Goal: Transaction & Acquisition: Purchase product/service

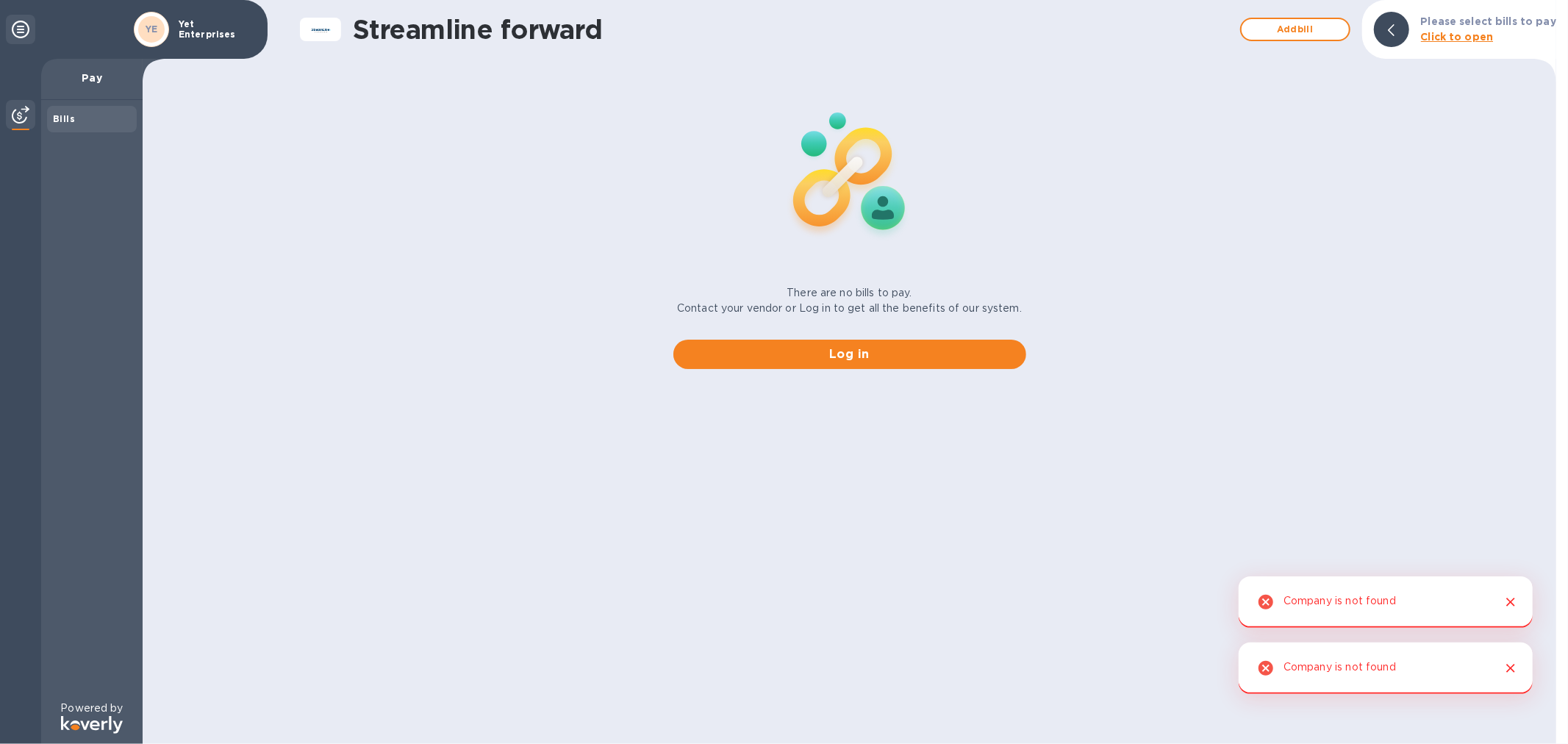
click at [1509, 603] on icon "Close" at bounding box center [1511, 602] width 9 height 9
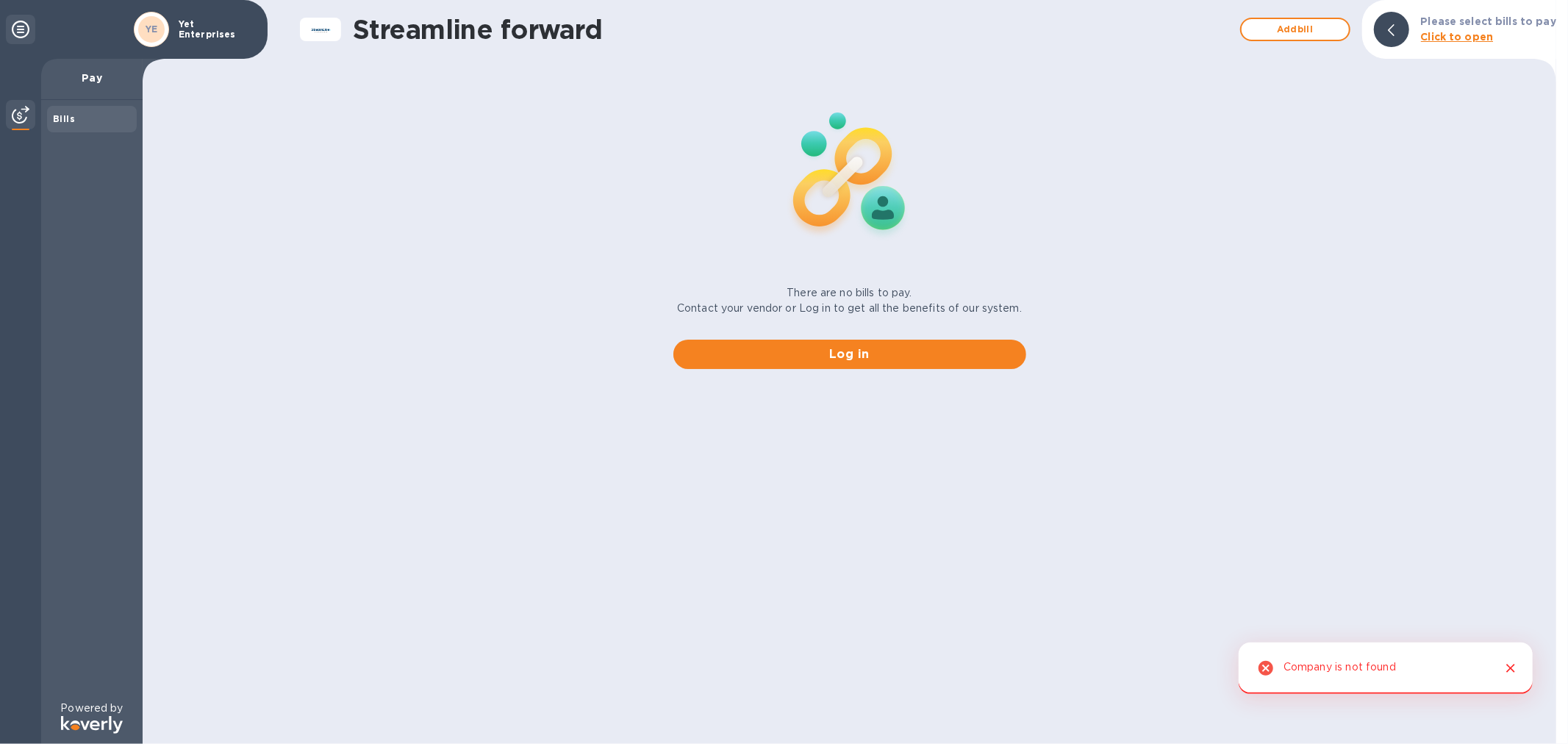
click at [1512, 669] on icon "Close" at bounding box center [1511, 669] width 15 height 15
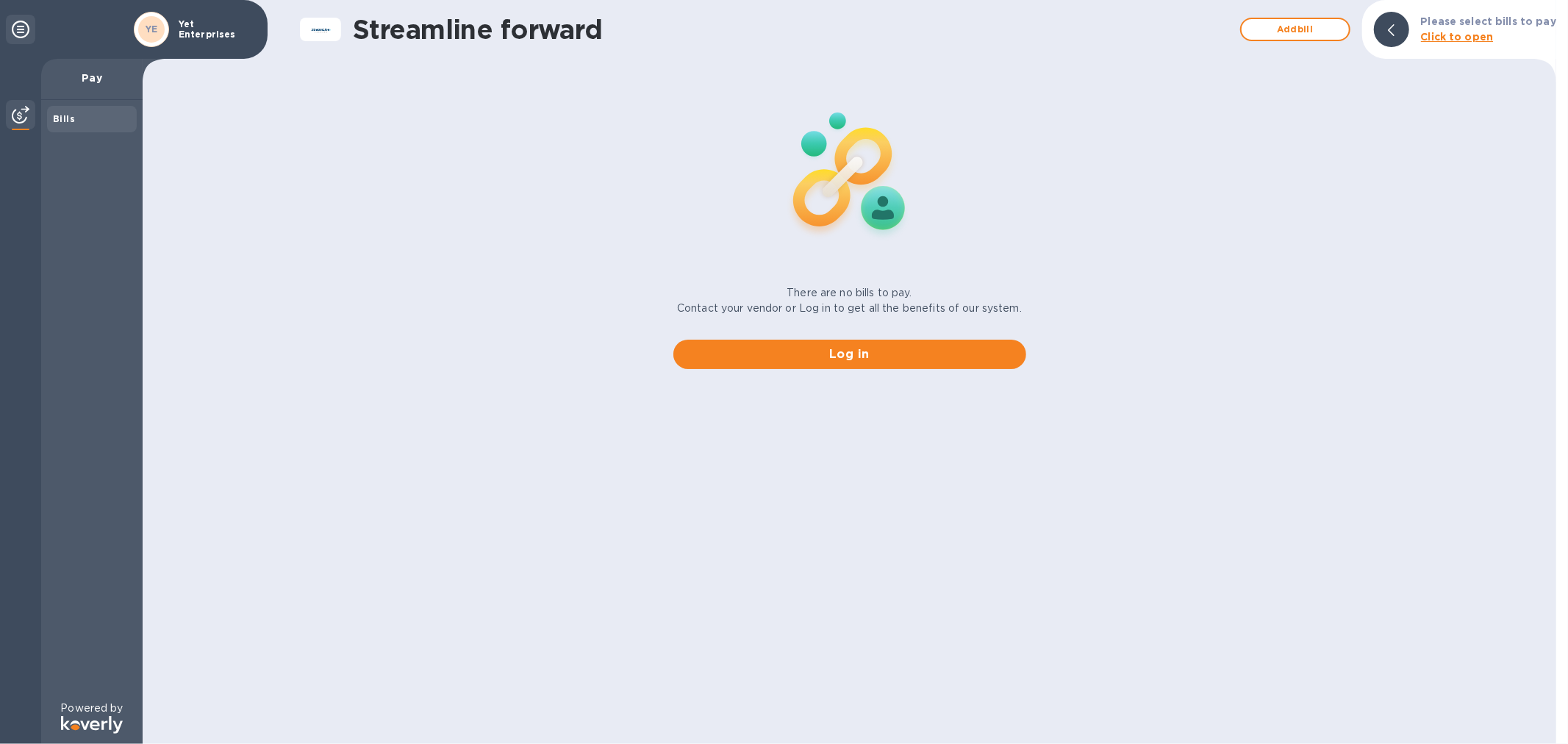
click at [1182, 350] on div "There are no bills to pay. Contact your vendor or Log in to get all the benefit…" at bounding box center [850, 223] width 1425 height 316
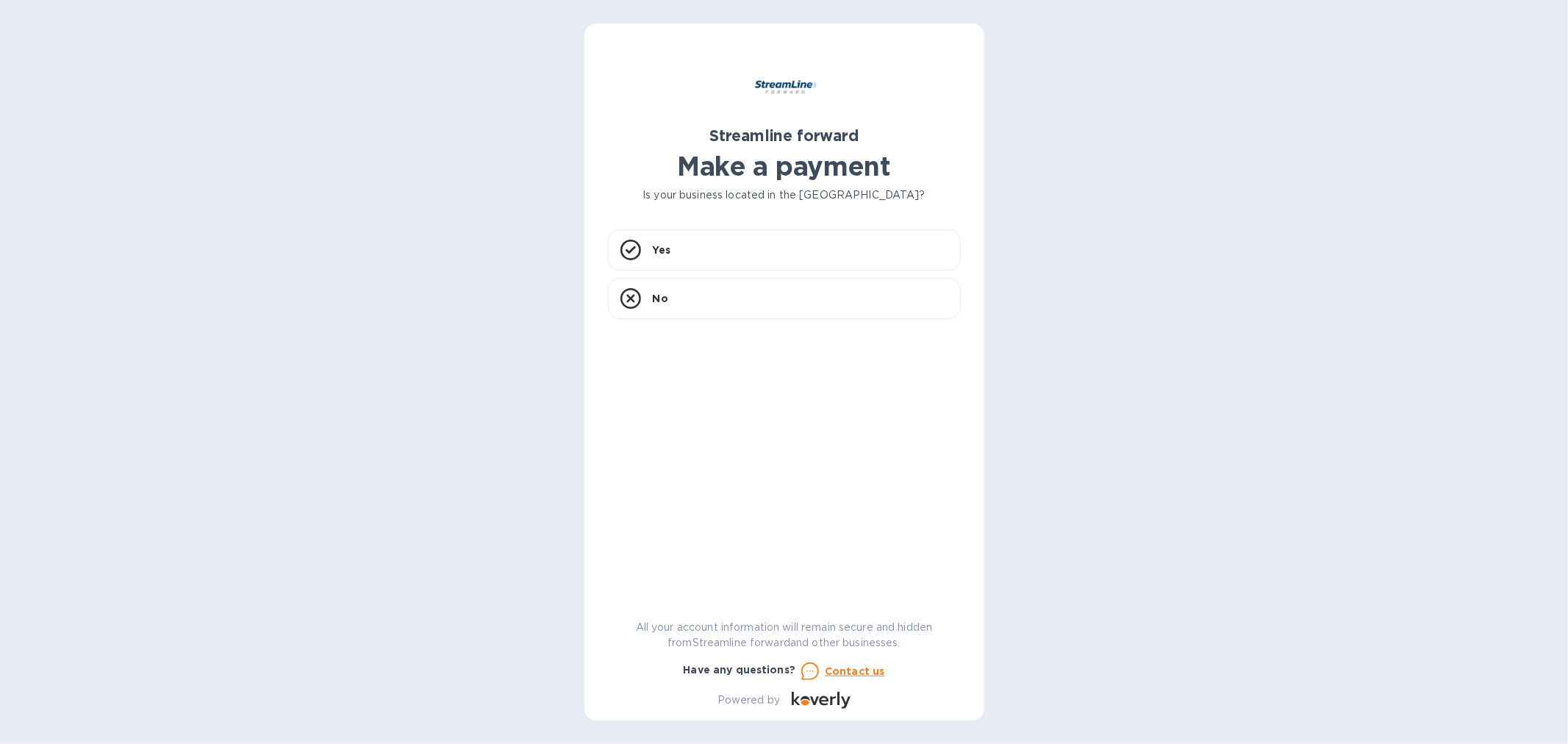
click at [733, 164] on h1 "Make a payment" at bounding box center [784, 166] width 353 height 31
click at [715, 244] on div "Yes" at bounding box center [784, 249] width 353 height 41
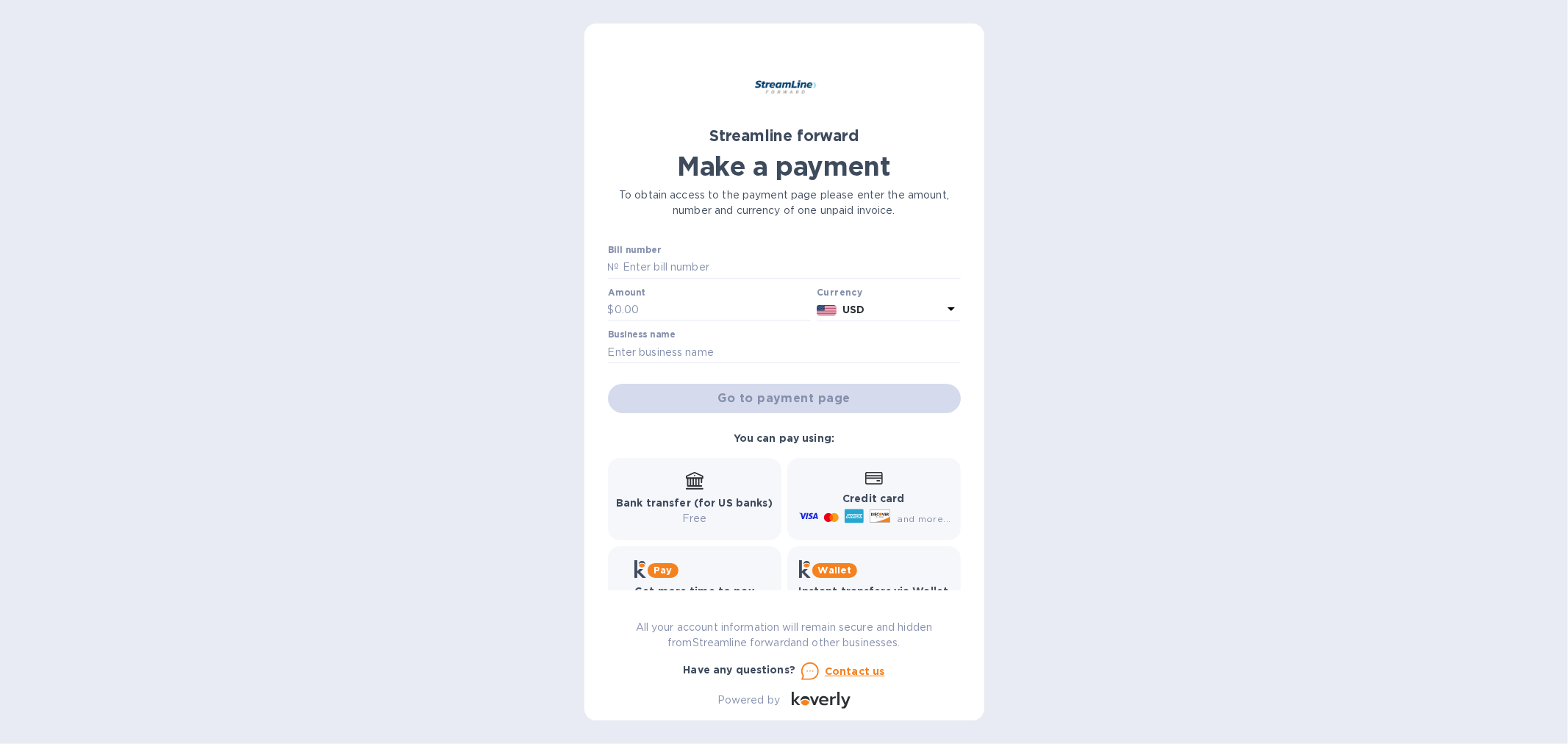
click at [669, 255] on div "Bill number №" at bounding box center [784, 261] width 353 height 34
click at [665, 268] on input "text" at bounding box center [790, 268] width 341 height 22
type input "1107"
click at [695, 310] on input "text" at bounding box center [713, 310] width 197 height 22
type input "1,655.17"
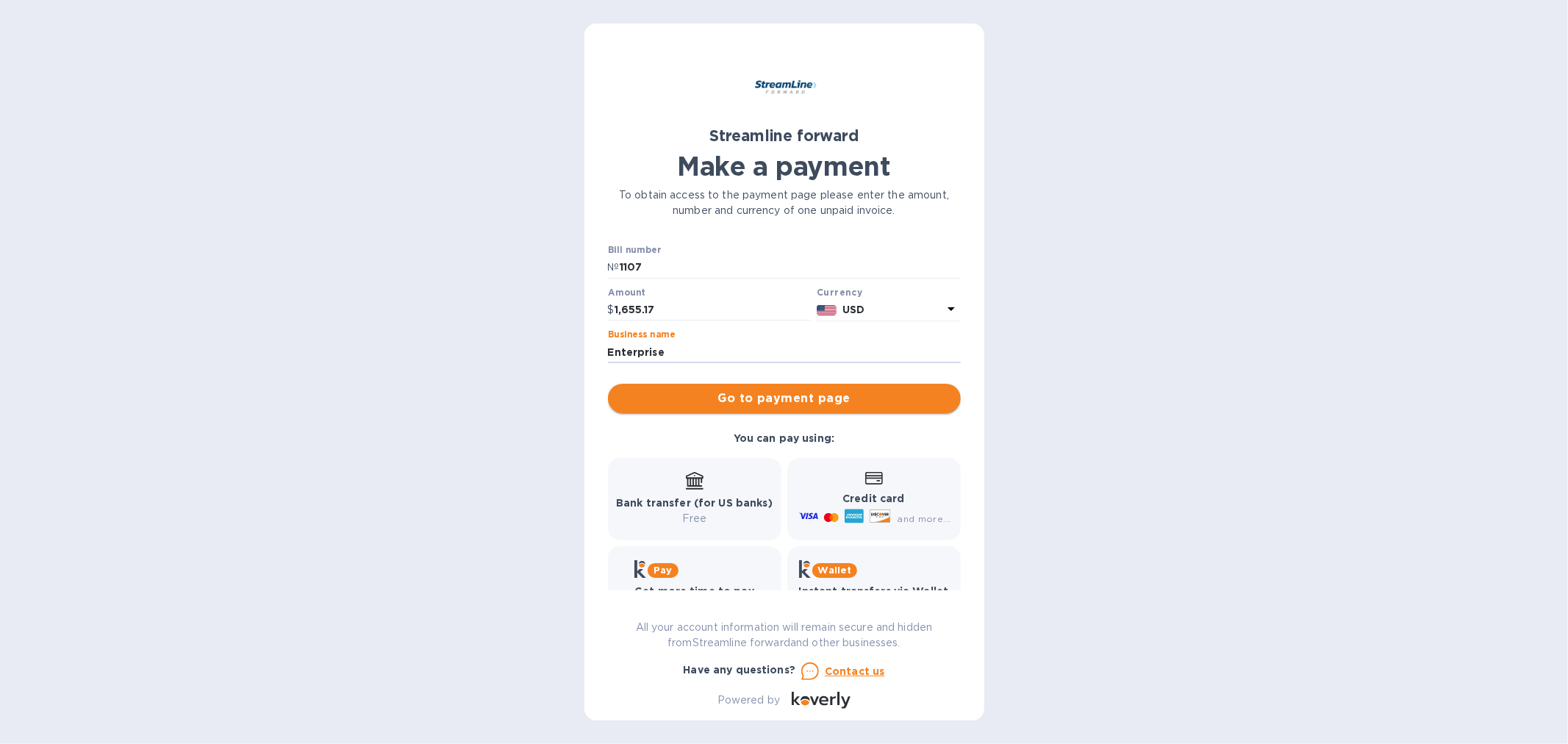
type input "Enterprise"
click at [729, 394] on span "Go to payment page" at bounding box center [784, 398] width 329 height 17
